Goal: Information Seeking & Learning: Understand process/instructions

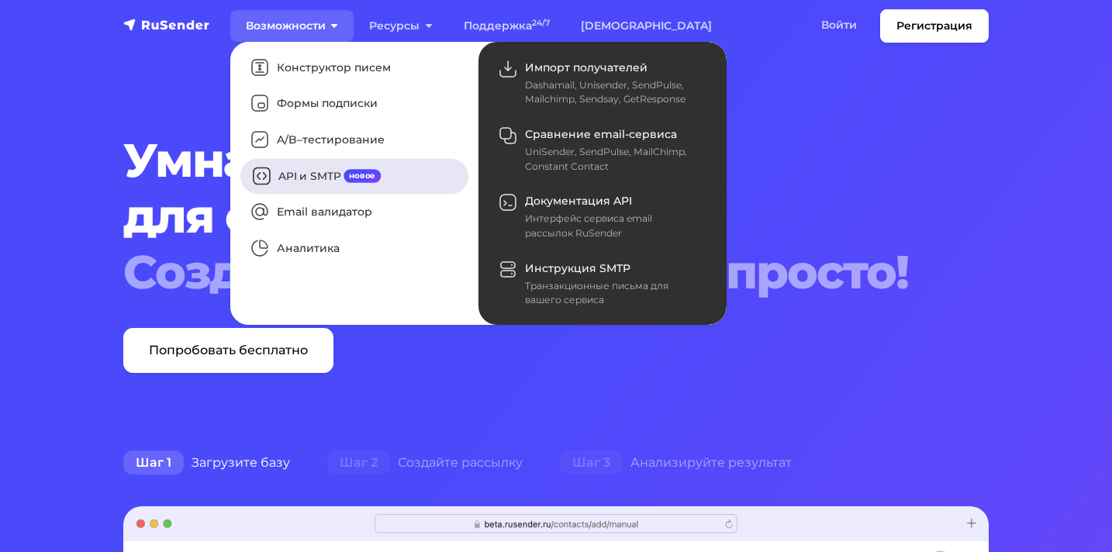
click at [330, 175] on link "API и SMTP новое" at bounding box center [354, 176] width 228 height 36
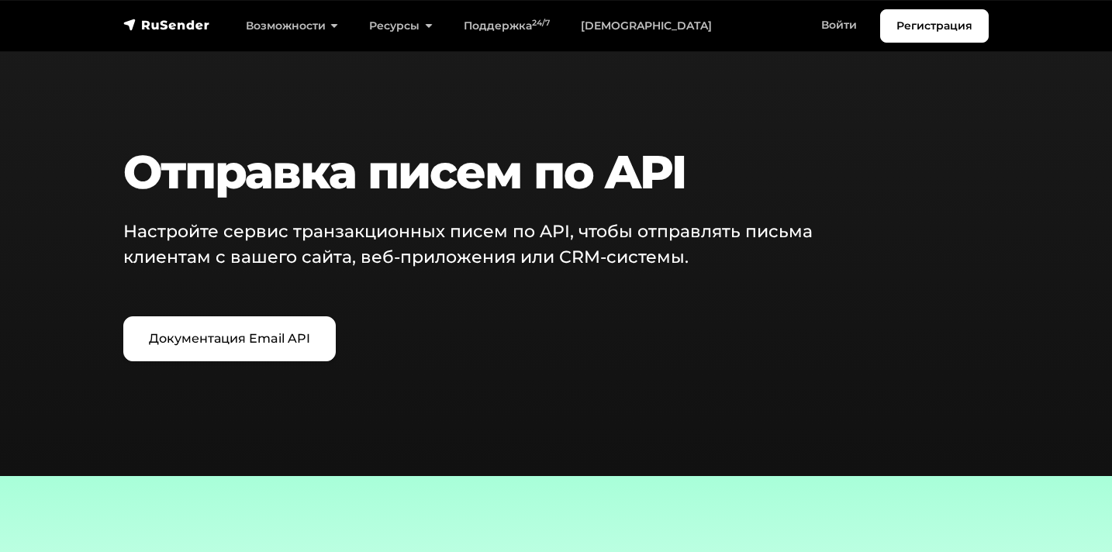
scroll to position [1831, 0]
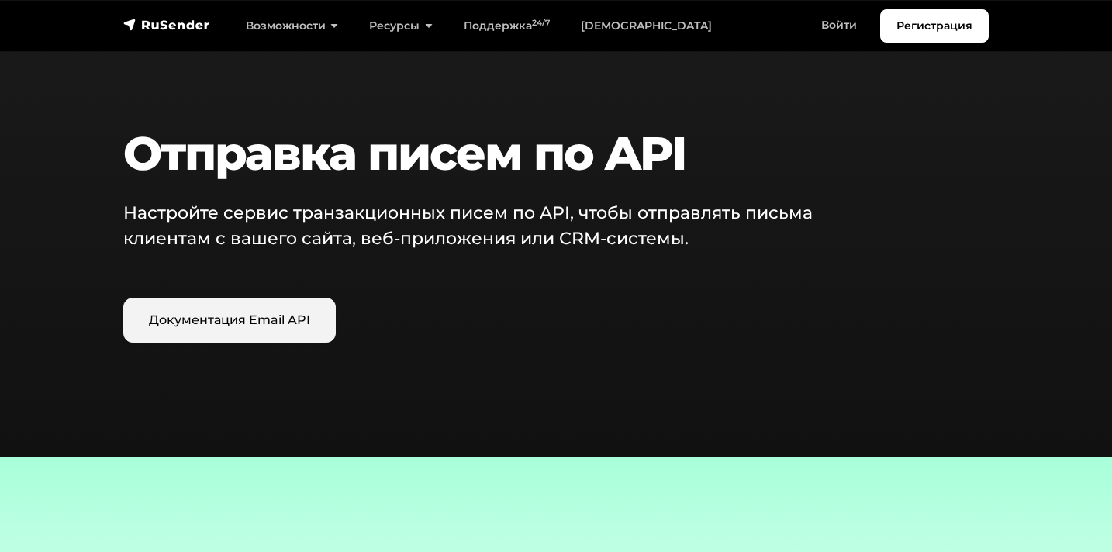
click at [250, 335] on link "Документация Email API" at bounding box center [229, 320] width 213 height 45
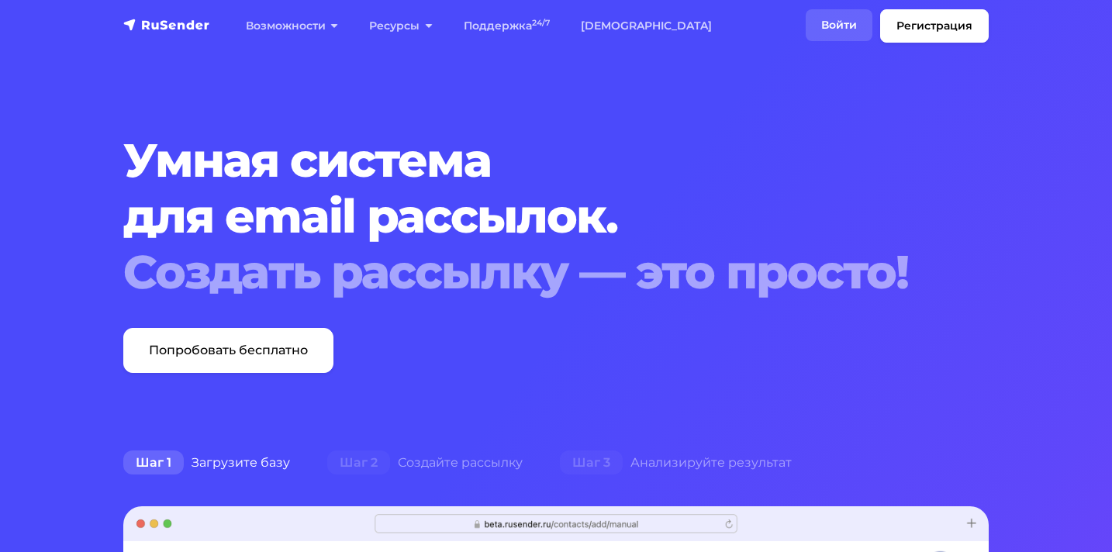
click at [845, 29] on link "Войти" at bounding box center [839, 25] width 67 height 32
